Goal: Task Accomplishment & Management: Use online tool/utility

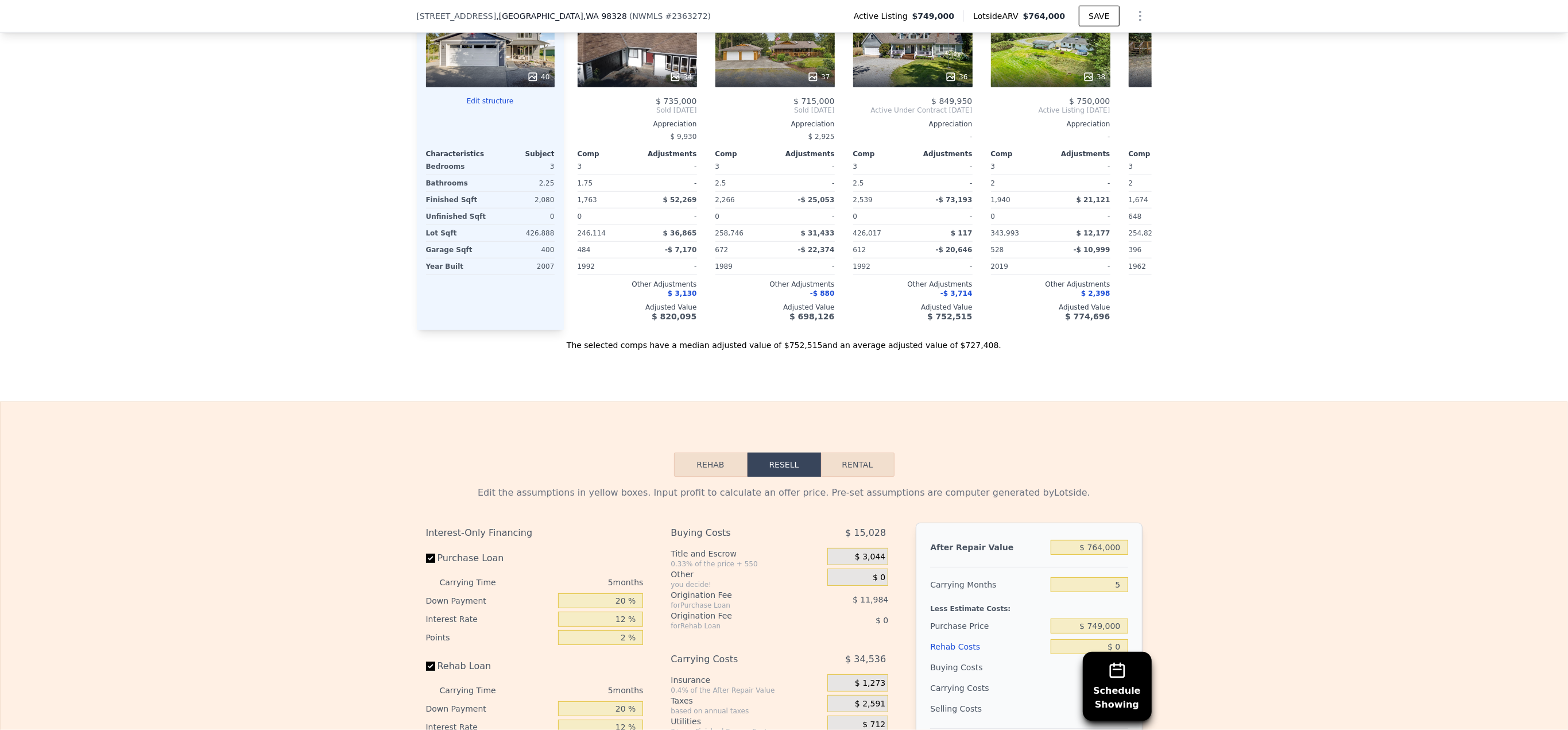
scroll to position [1604, 0]
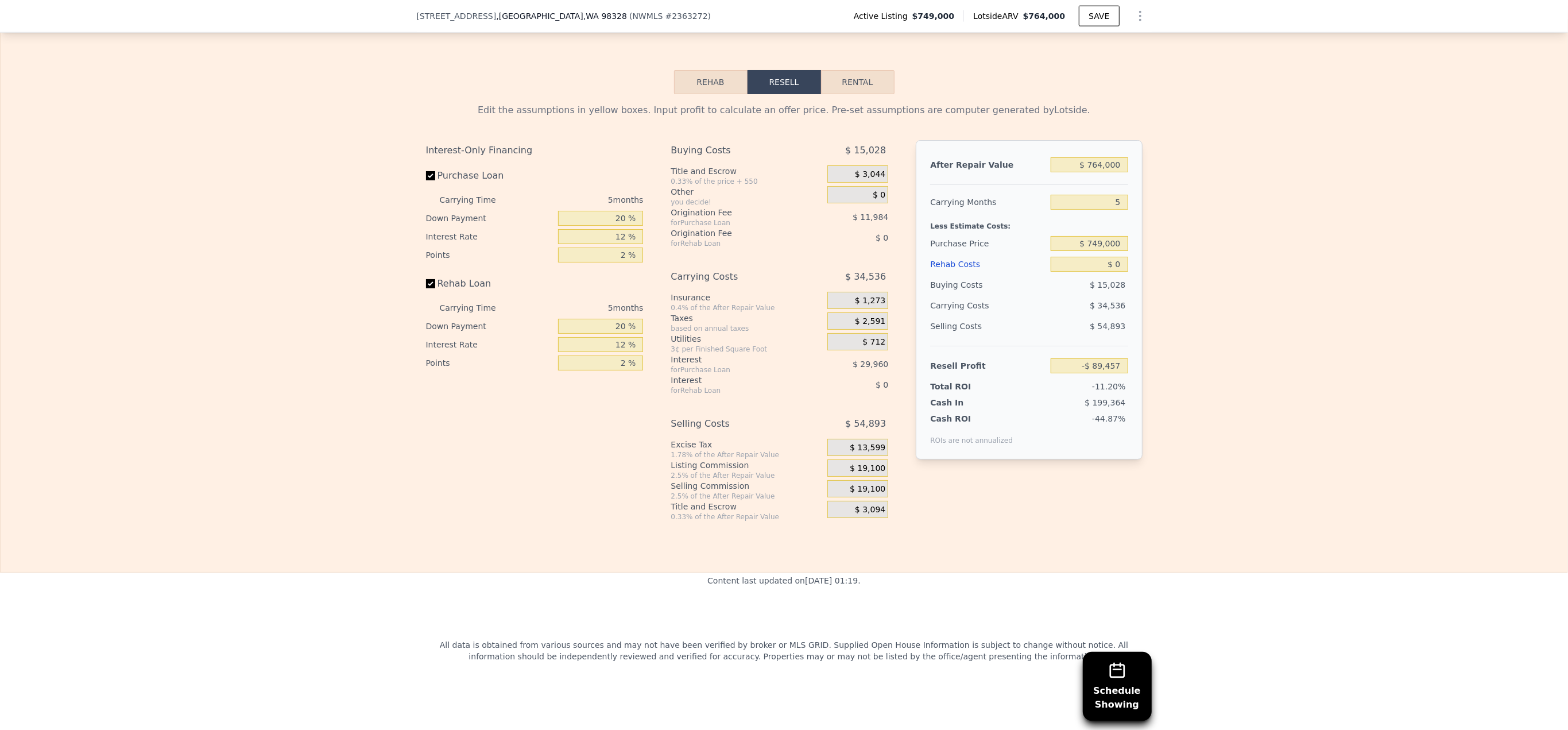
click at [836, 94] on button "Rental" at bounding box center [858, 82] width 74 height 24
select select "30"
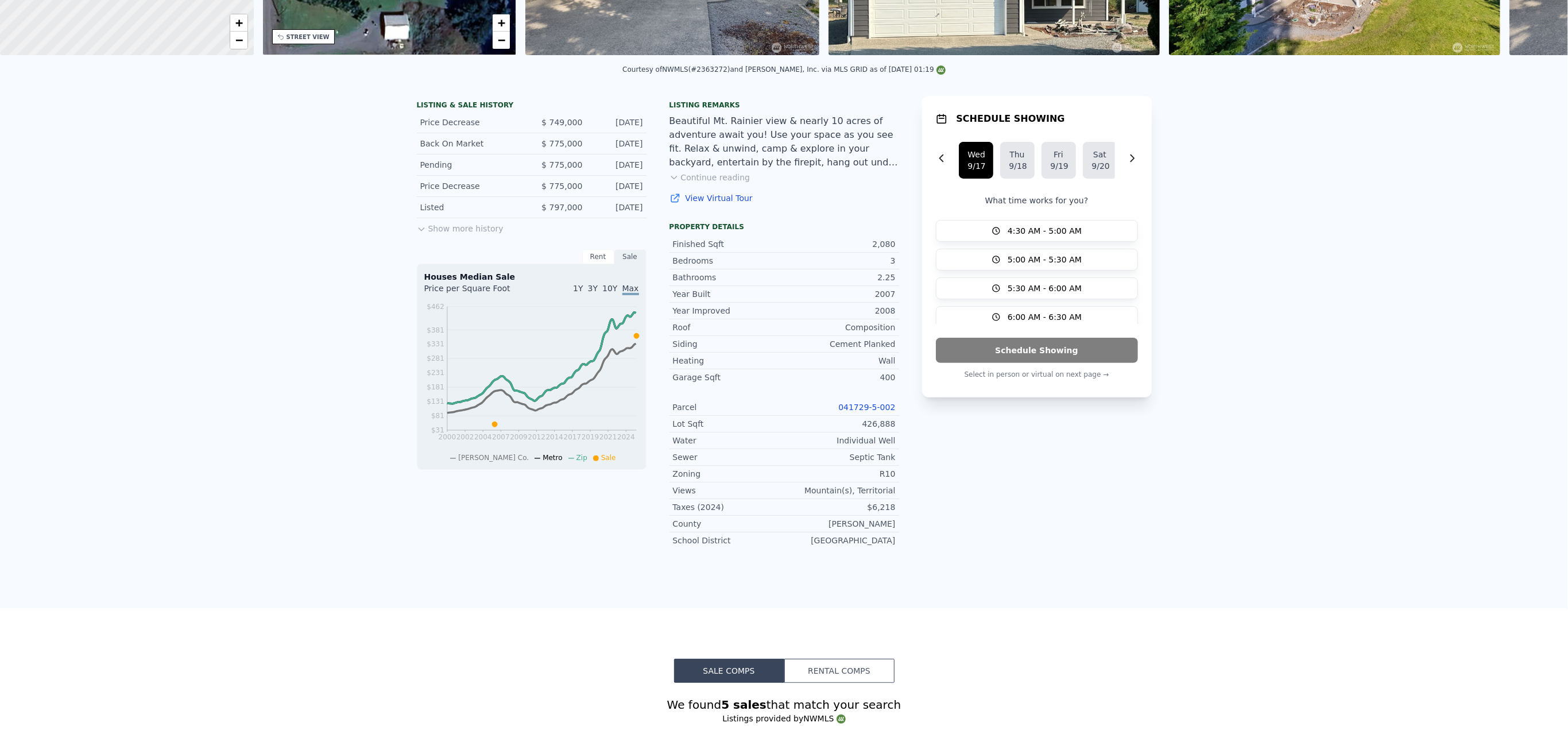
scroll to position [0, 0]
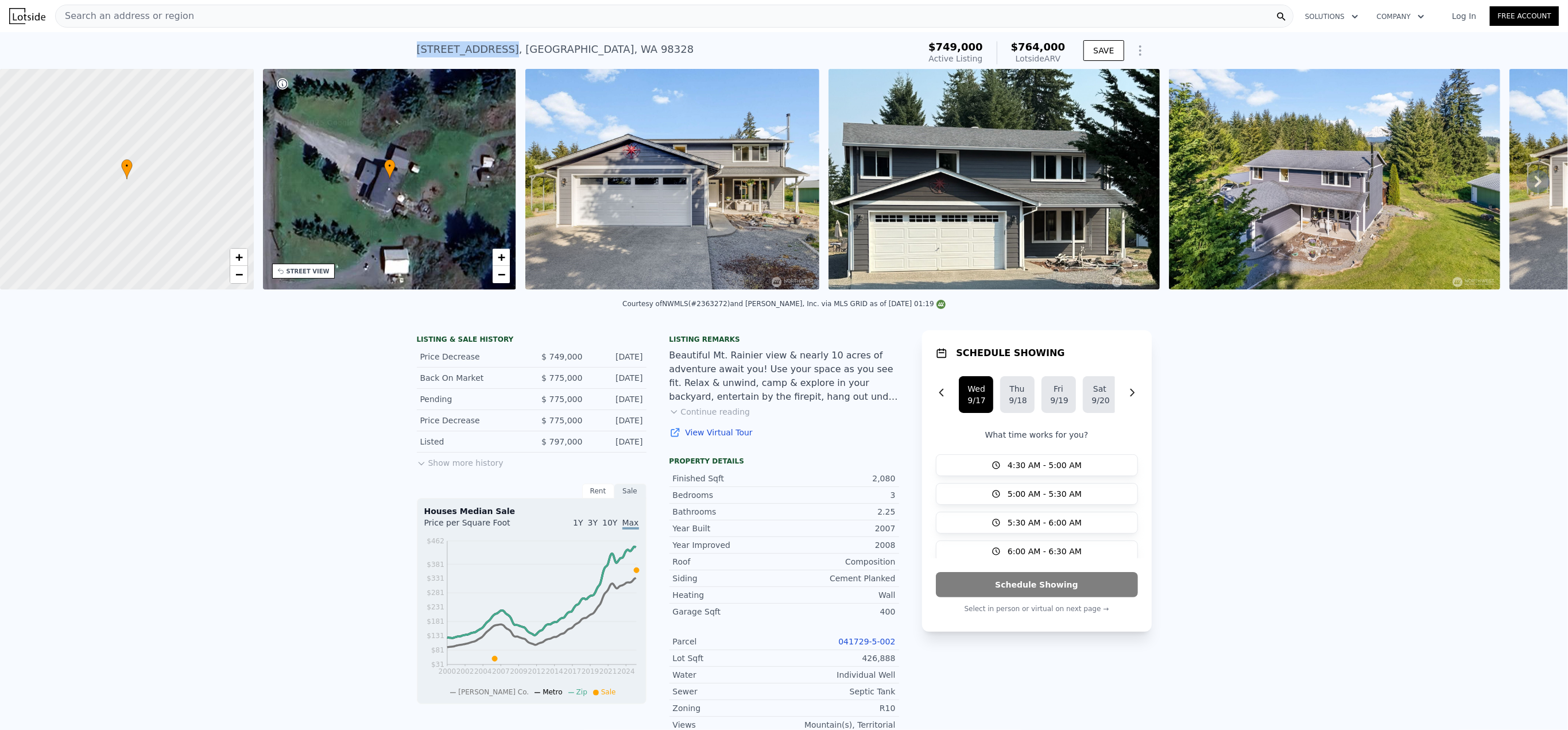
drag, startPoint x: 416, startPoint y: 50, endPoint x: 491, endPoint y: 55, distance: 75.2
click at [491, 55] on div "35315 78th Ave E , Pierce County , WA 98328" at bounding box center [555, 50] width 277 height 17
copy div "35315 78th Ave E"
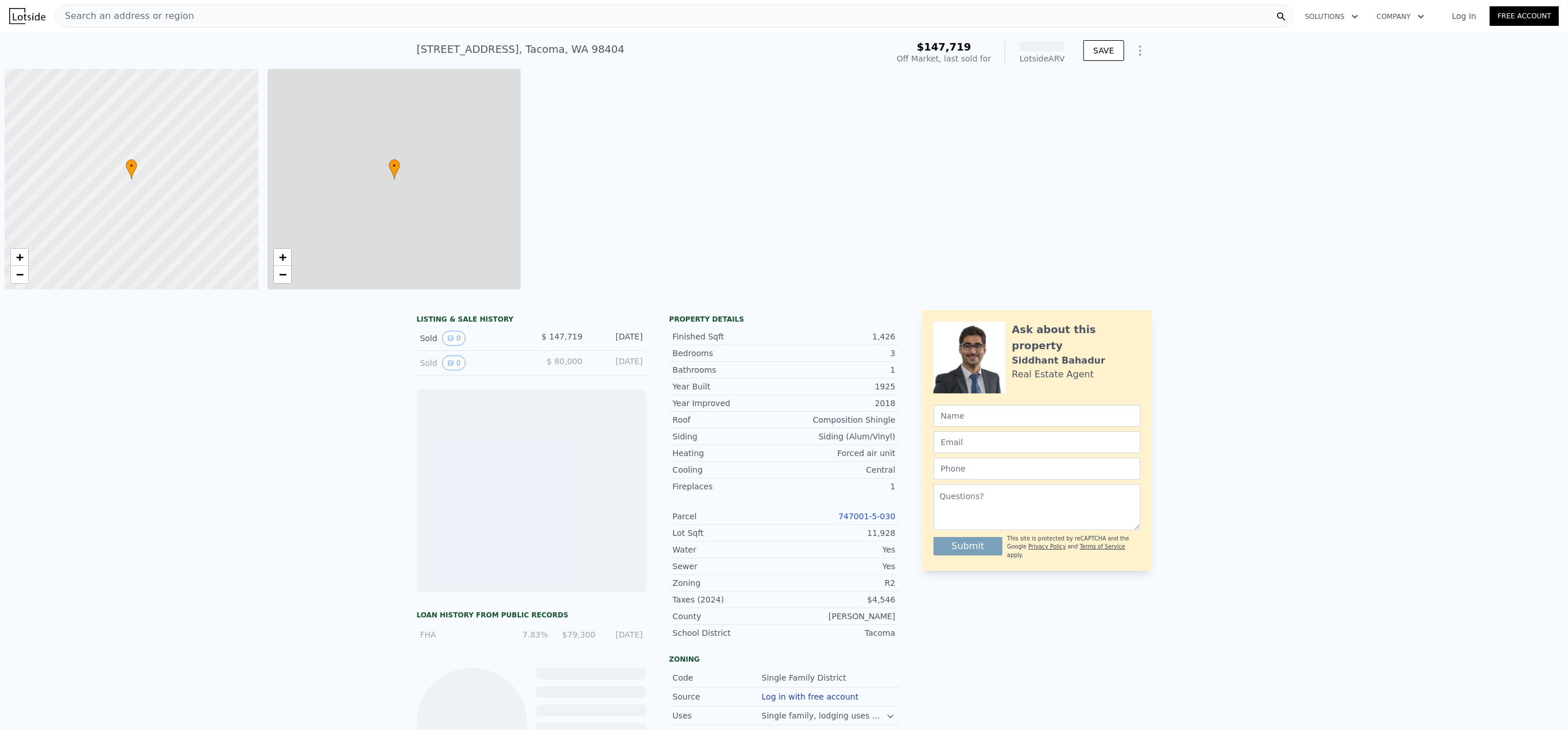
scroll to position [0, 5]
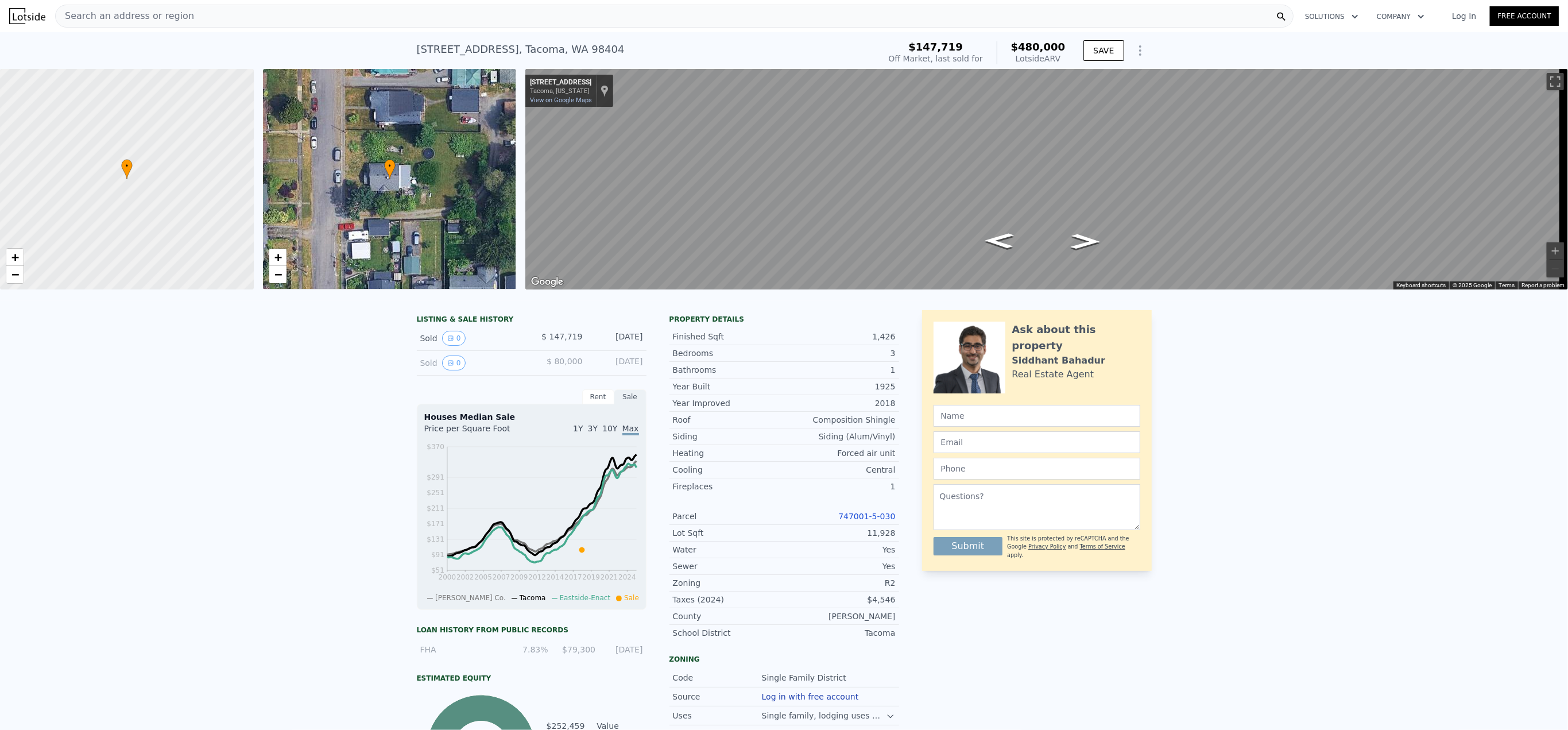
click at [162, 17] on span "Search an address or region" at bounding box center [124, 16] width 138 height 14
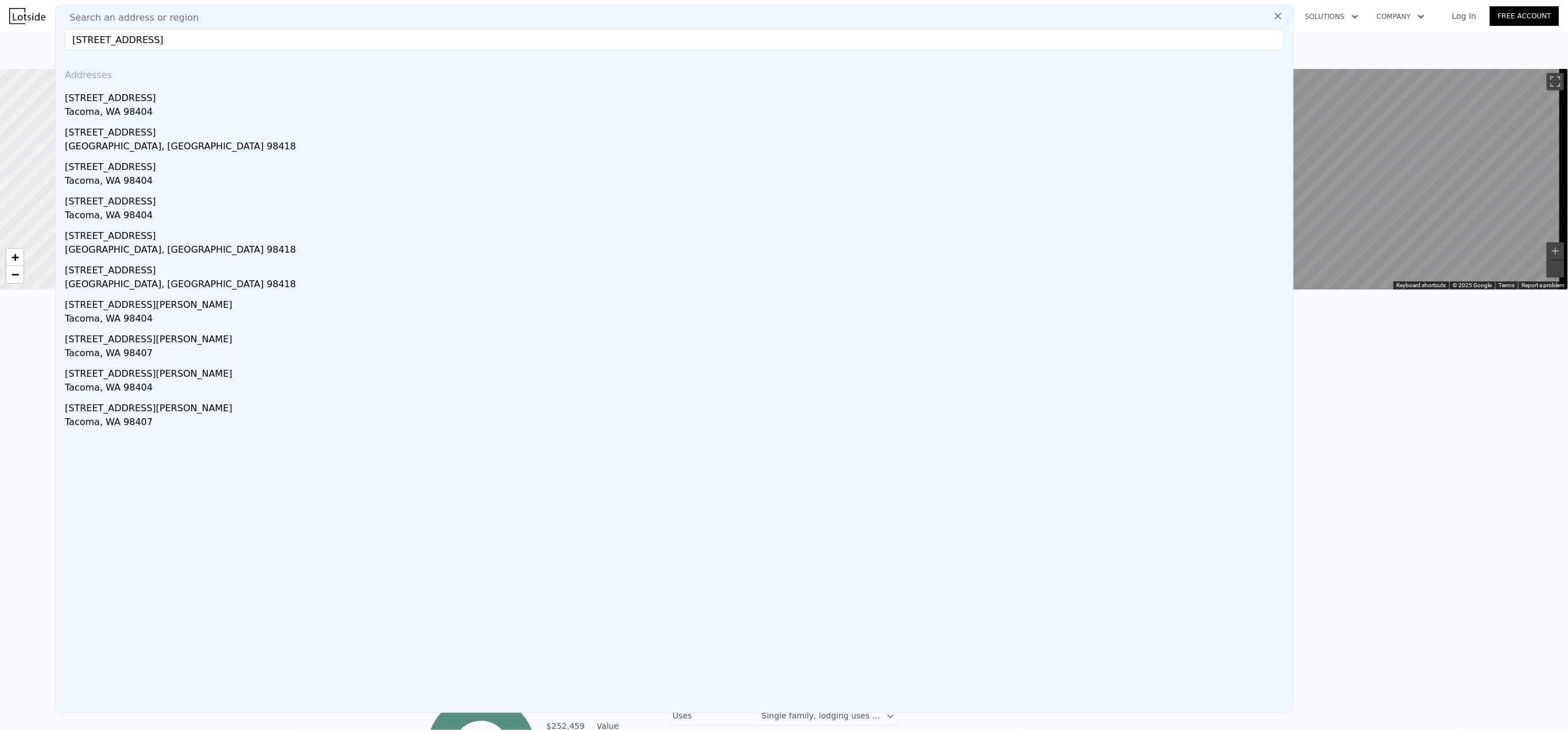
click at [122, 39] on input "[STREET_ADDRESS]" at bounding box center [674, 39] width 1219 height 20
click at [171, 40] on input "[STREET_ADDRESS]" at bounding box center [674, 39] width 1219 height 20
drag, startPoint x: 171, startPoint y: 41, endPoint x: 120, endPoint y: 45, distance: 51.2
click at [120, 45] on input "[STREET_ADDRESS]" at bounding box center [674, 39] width 1219 height 20
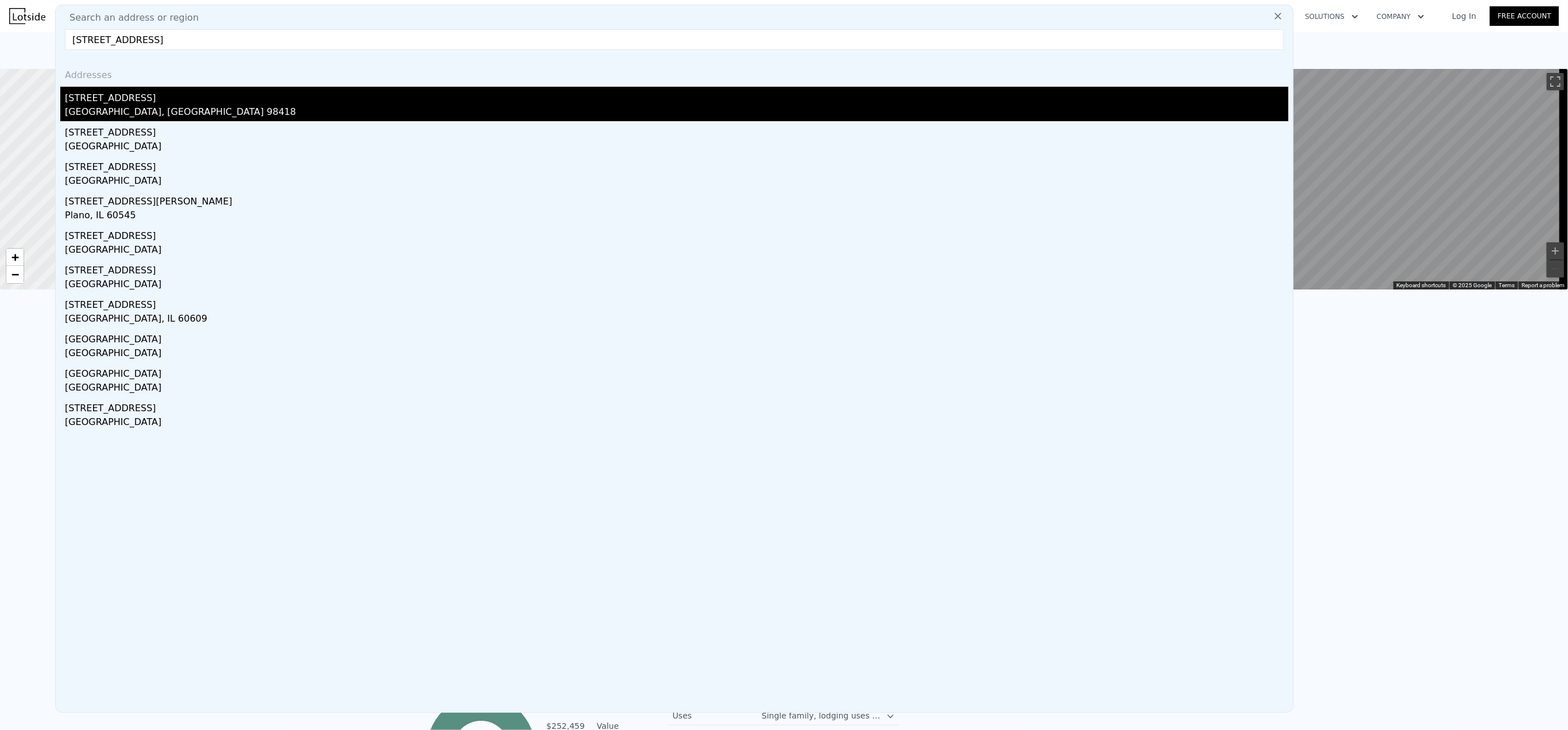
type input "[STREET_ADDRESS]"
click at [123, 98] on div "[STREET_ADDRESS]" at bounding box center [676, 95] width 1223 height 18
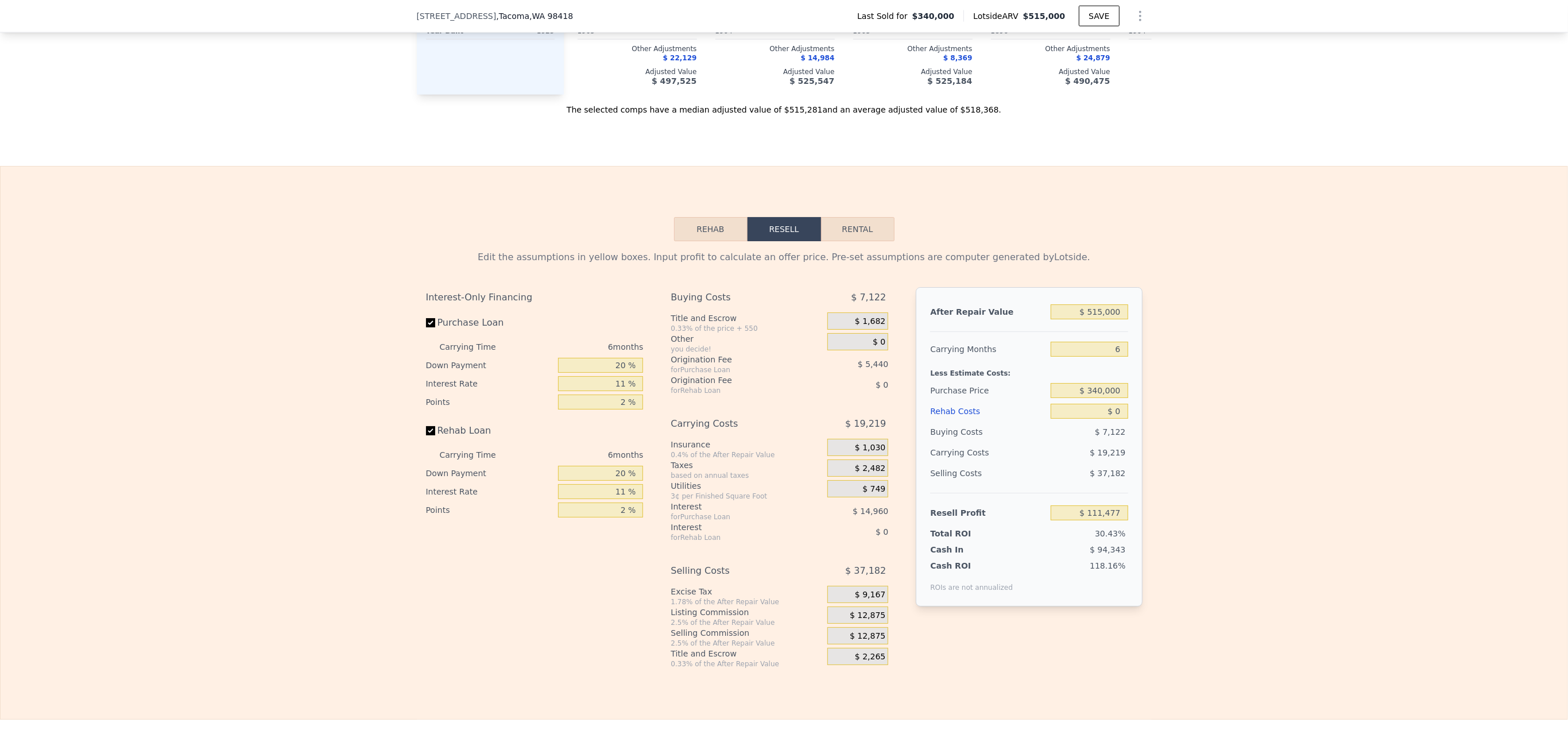
scroll to position [1681, 0]
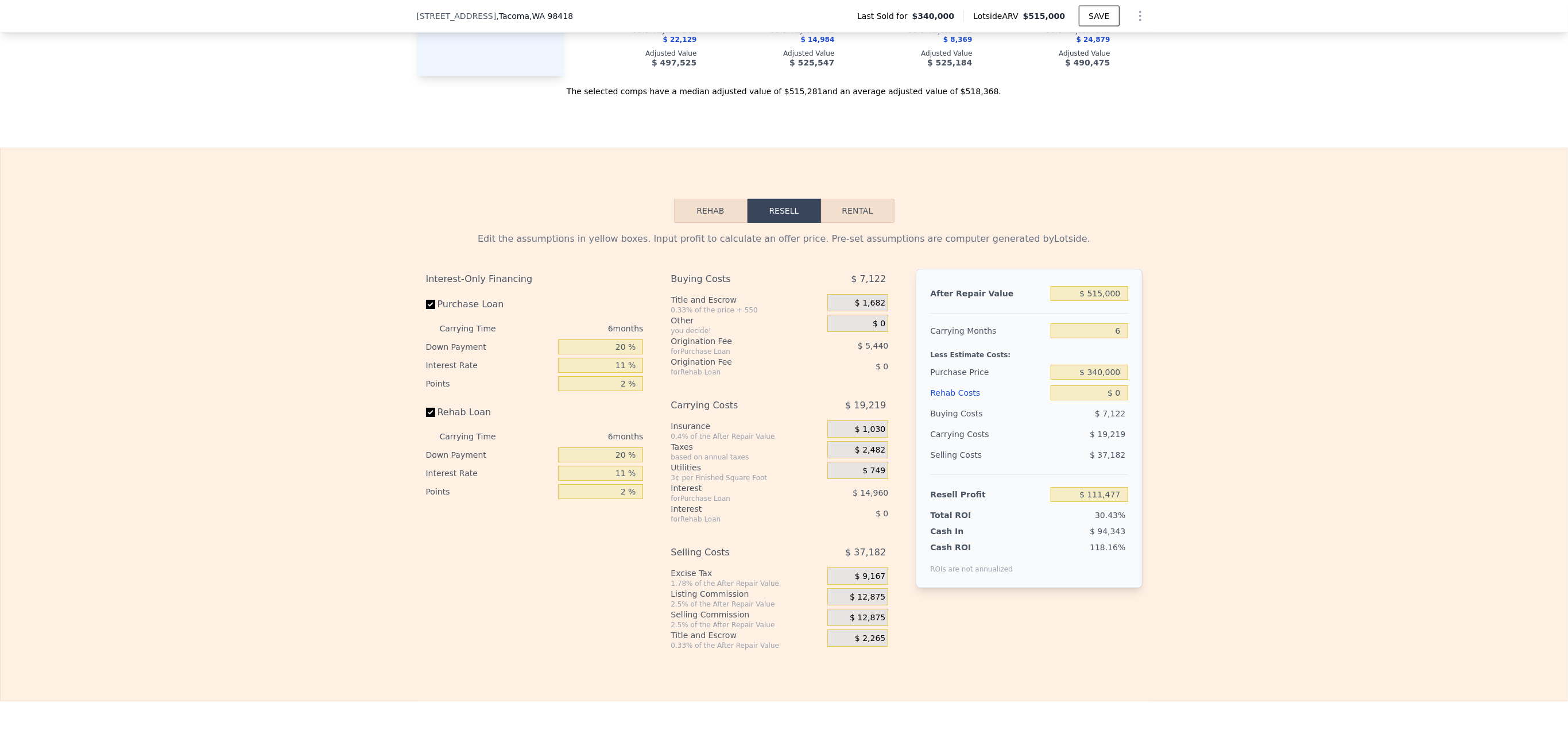
click at [867, 223] on button "Rental" at bounding box center [858, 210] width 74 height 24
select select "30"
